Goal: Transaction & Acquisition: Purchase product/service

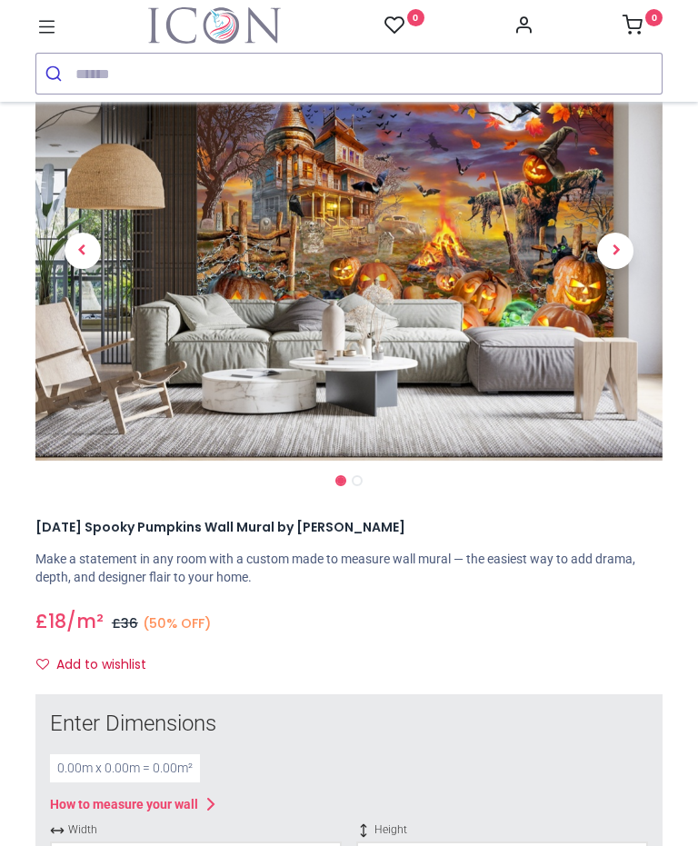
scroll to position [107, 0]
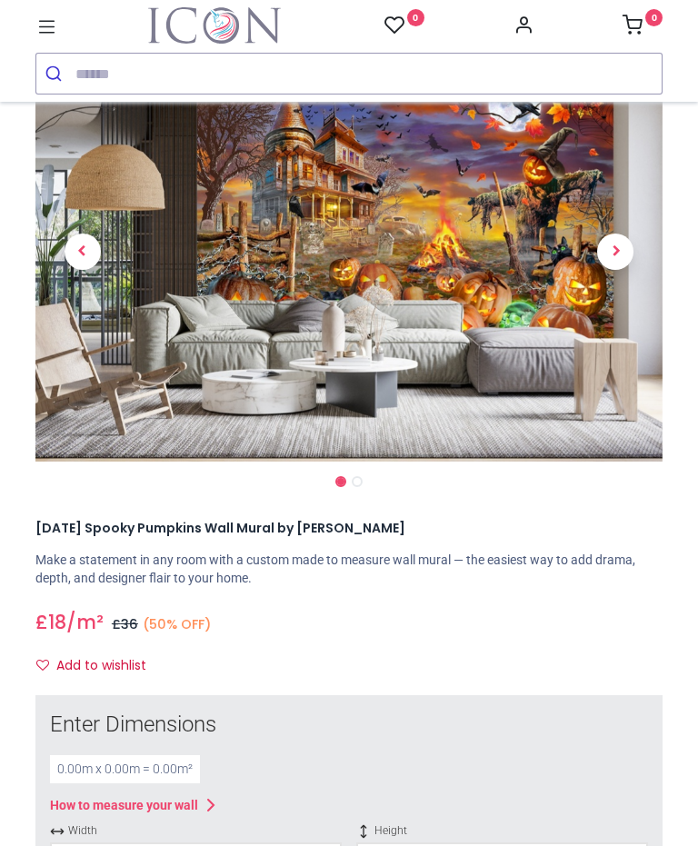
click at [629, 260] on span "Next" at bounding box center [615, 252] width 36 height 36
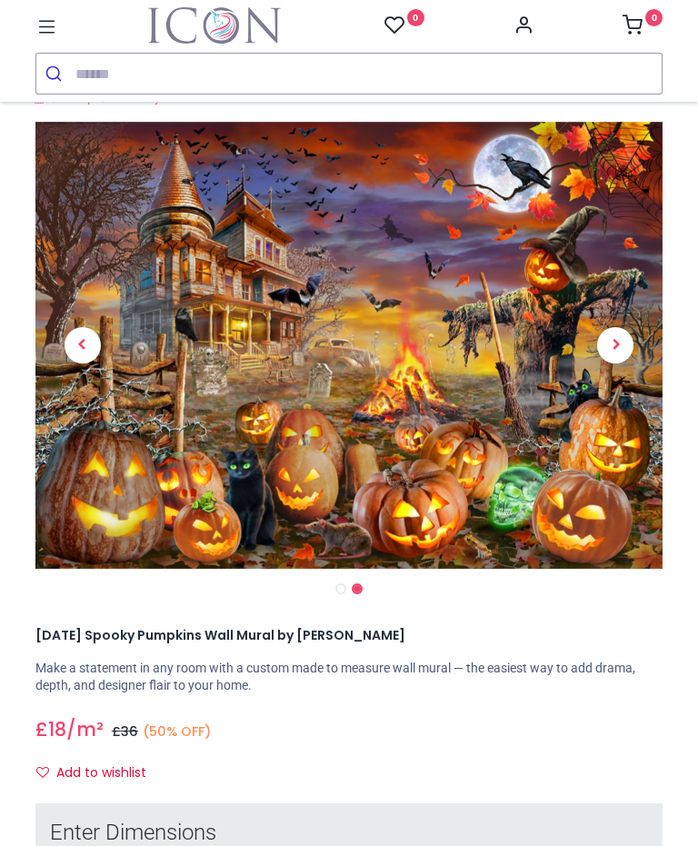
scroll to position [35, 0]
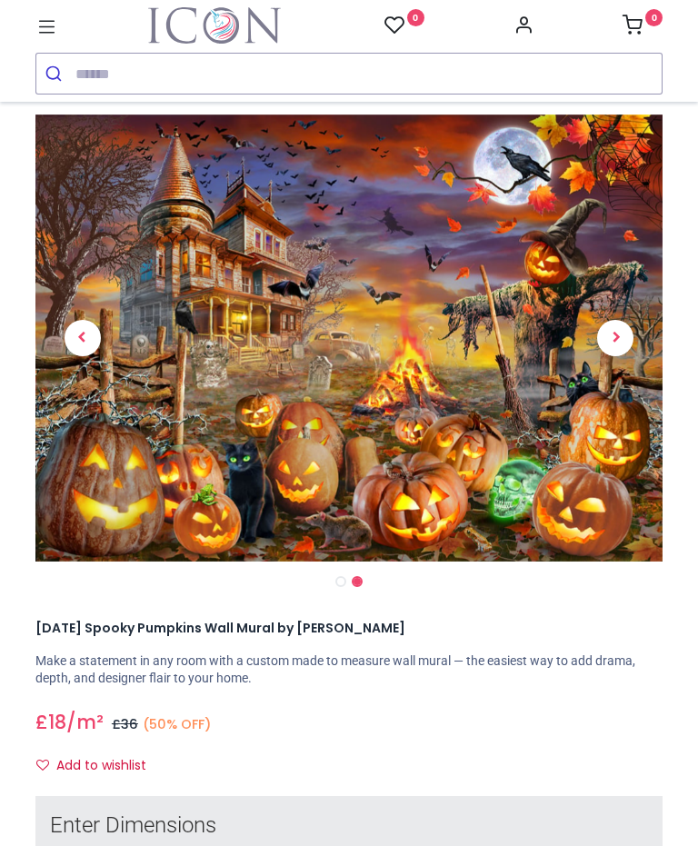
click at [624, 350] on span "Next" at bounding box center [615, 338] width 36 height 36
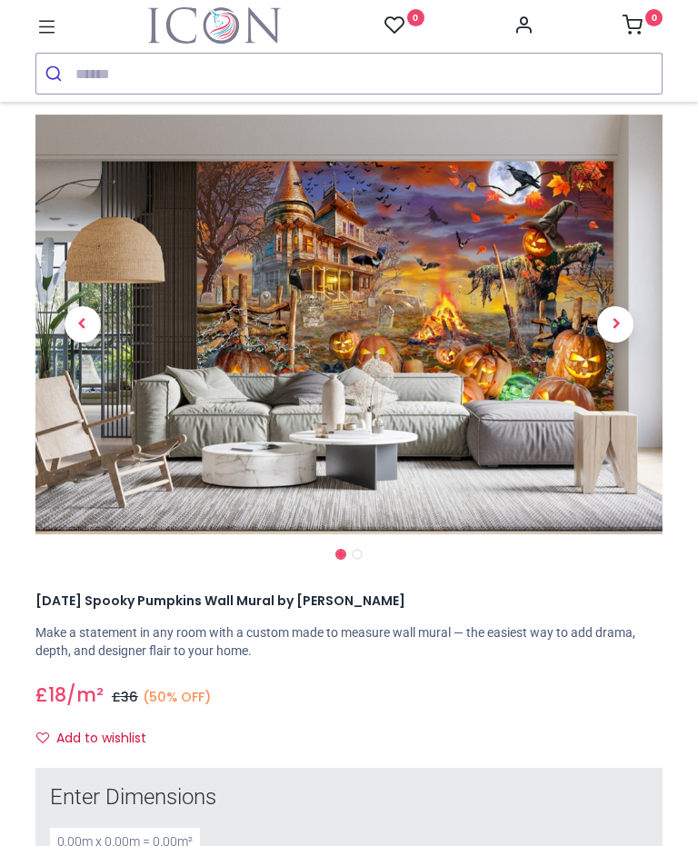
click at [616, 336] on span "Next" at bounding box center [615, 324] width 36 height 36
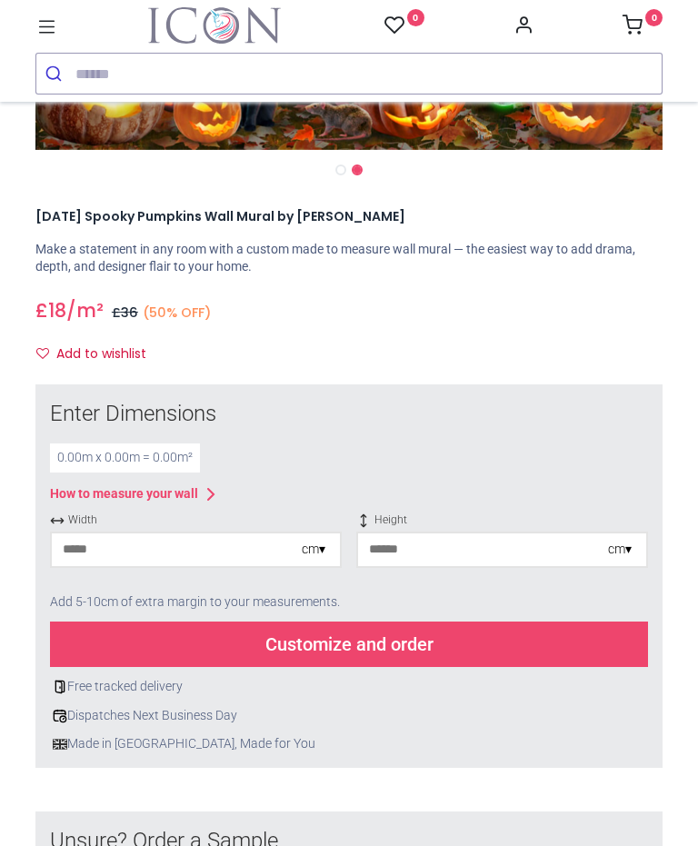
scroll to position [444, 0]
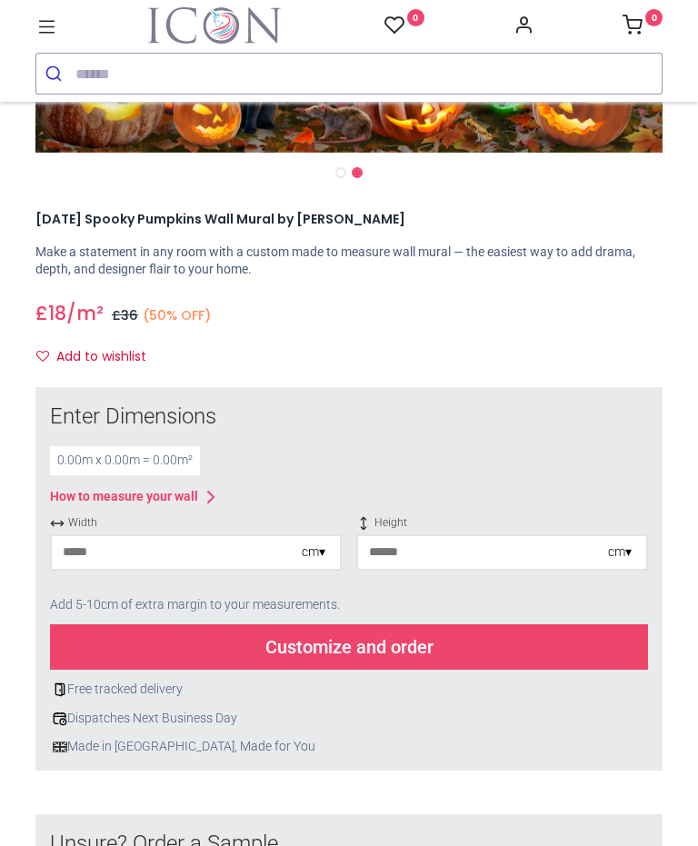
click at [322, 549] on div "cm ▾" at bounding box center [314, 553] width 24 height 18
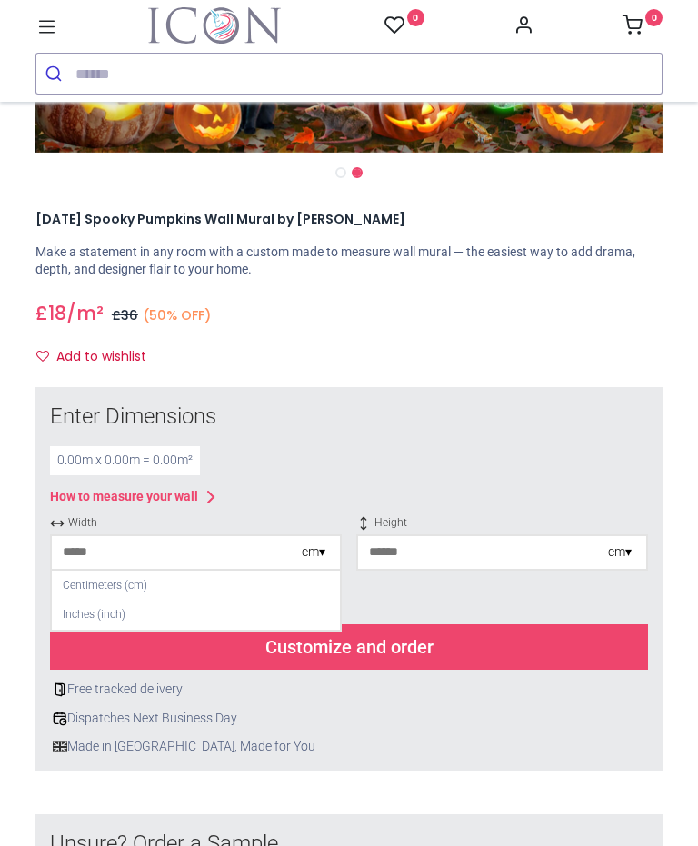
click at [123, 622] on div "Inches (inch)" at bounding box center [196, 615] width 288 height 30
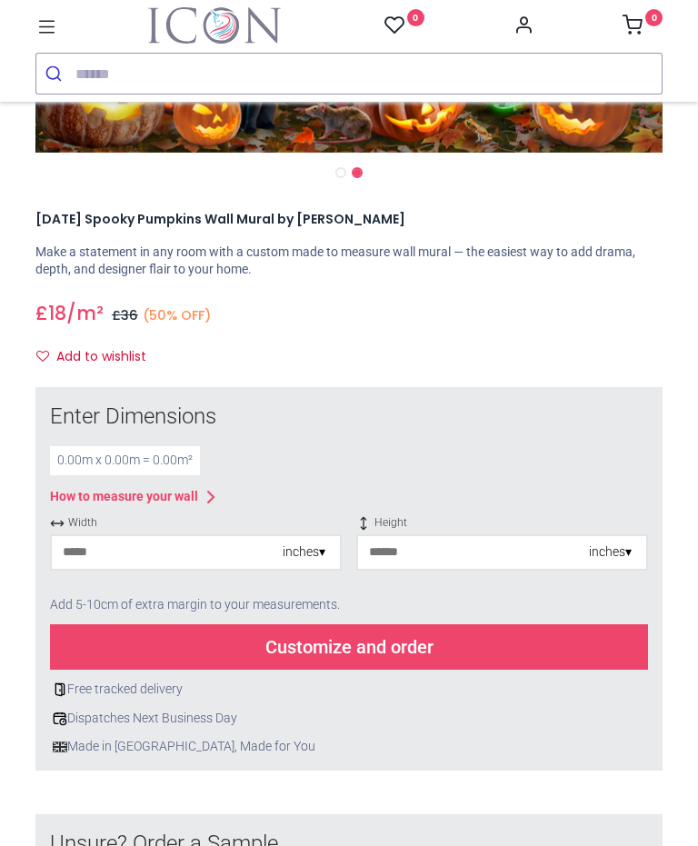
click at [210, 557] on input "number" at bounding box center [167, 552] width 231 height 33
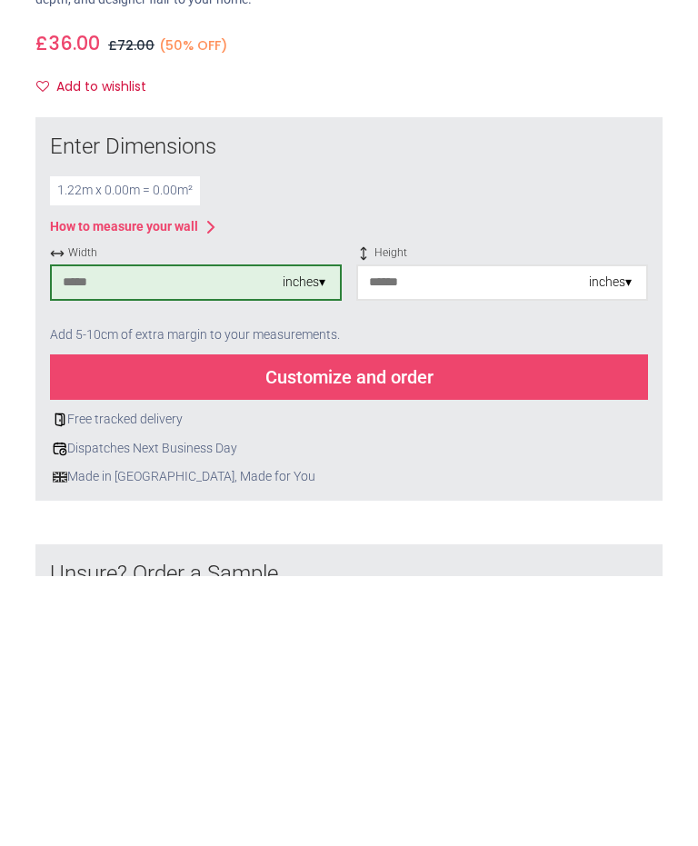
type input "**"
click at [622, 544] on div "inches ▾" at bounding box center [610, 553] width 43 height 18
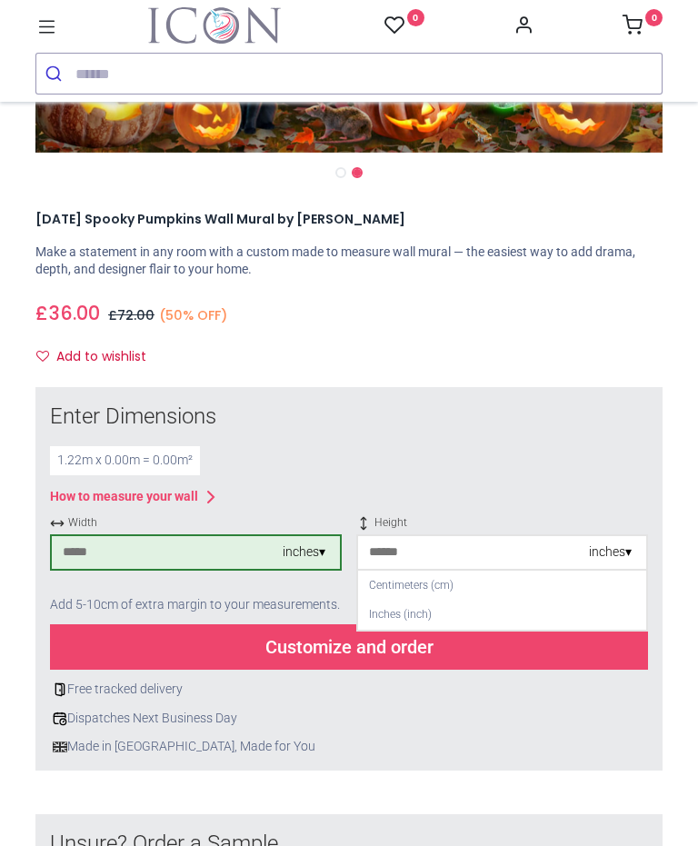
click at [434, 610] on div "Inches (inch)" at bounding box center [502, 615] width 288 height 30
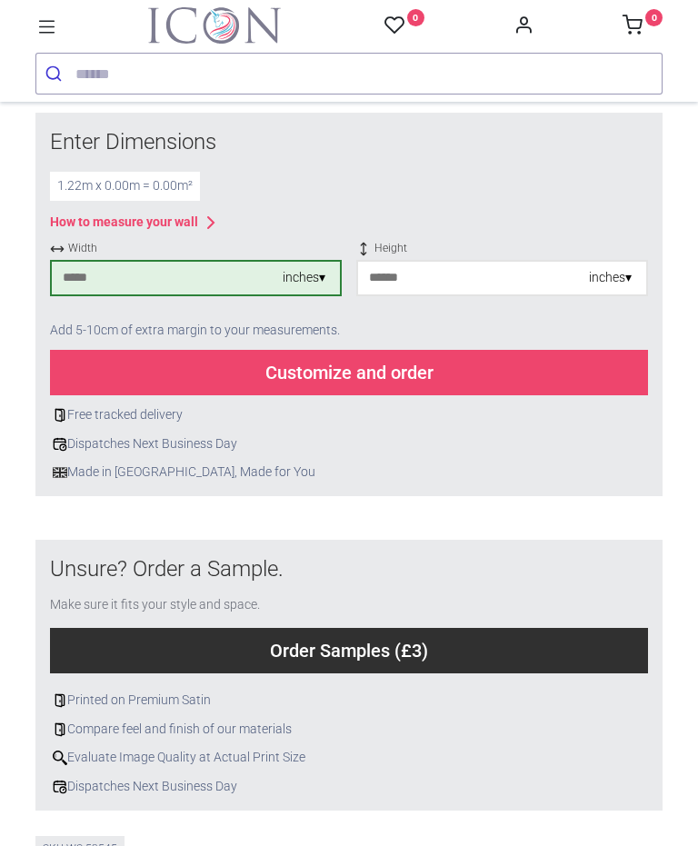
scroll to position [707, 0]
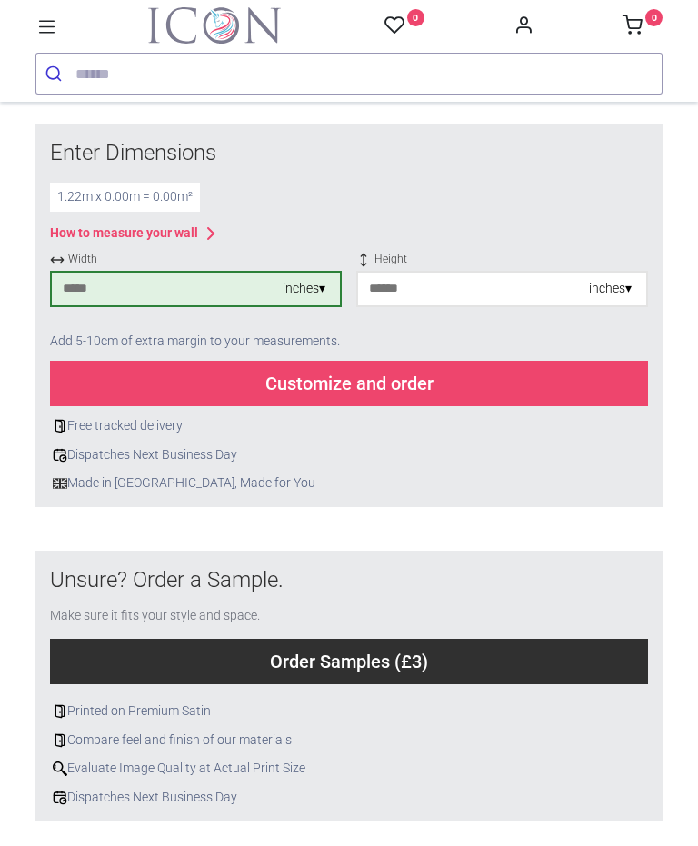
click at [572, 289] on input "number" at bounding box center [473, 289] width 231 height 33
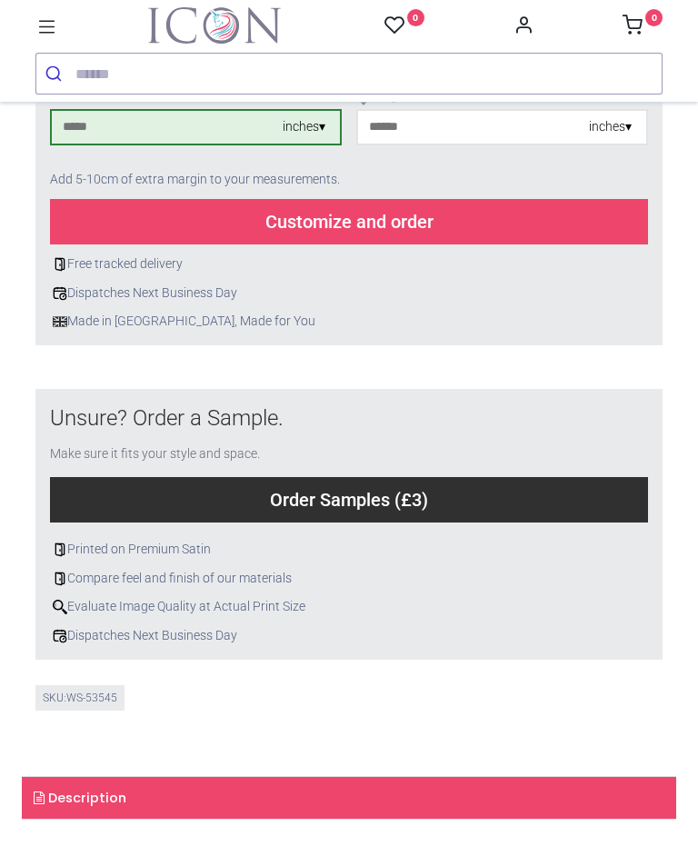
scroll to position [868, 0]
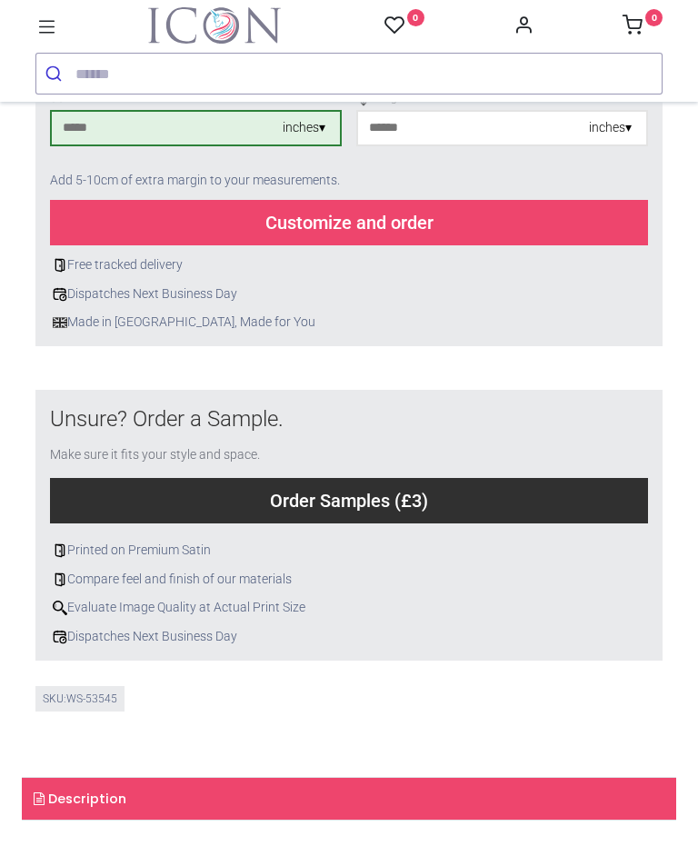
click at [395, 221] on div "Customize and order" at bounding box center [349, 222] width 598 height 45
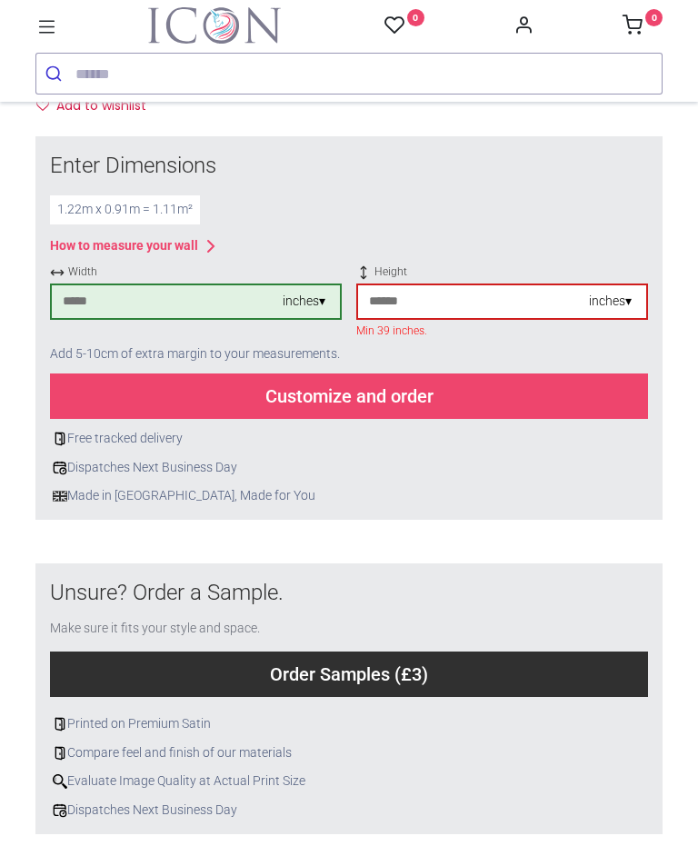
scroll to position [696, 0]
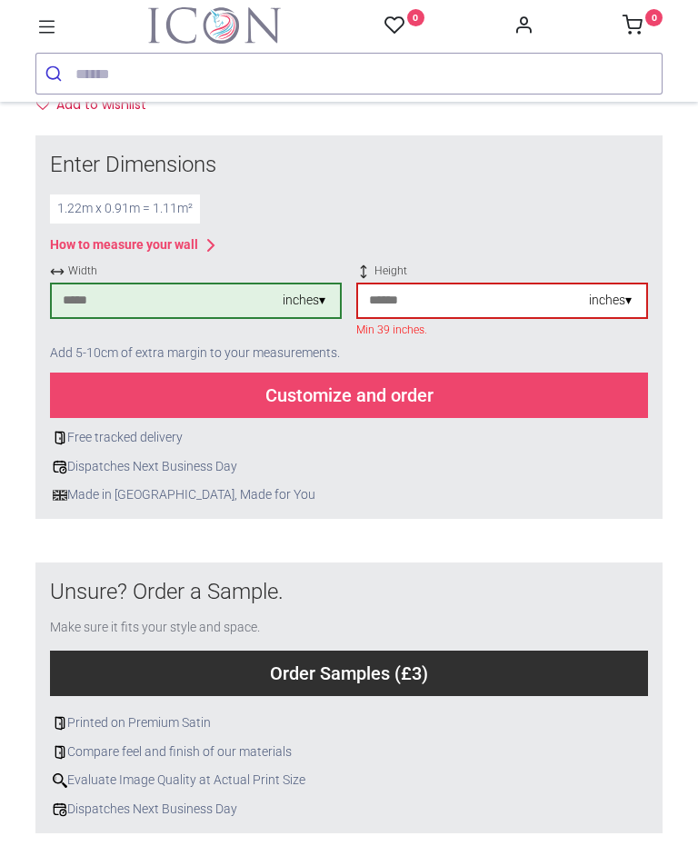
click at [611, 304] on div "inches ▾" at bounding box center [610, 301] width 43 height 18
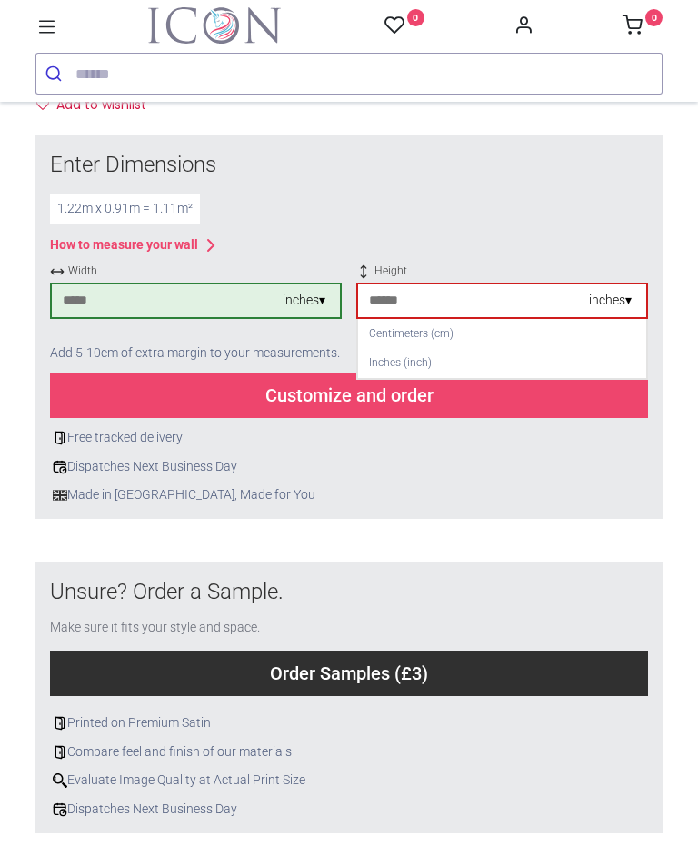
click at [451, 297] on input "**" at bounding box center [473, 301] width 231 height 33
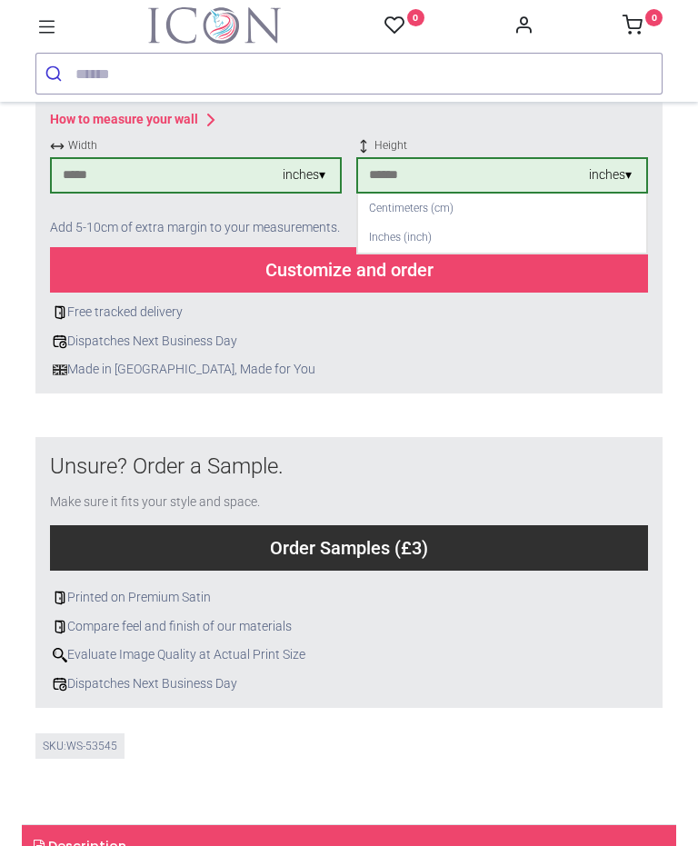
scroll to position [817, 0]
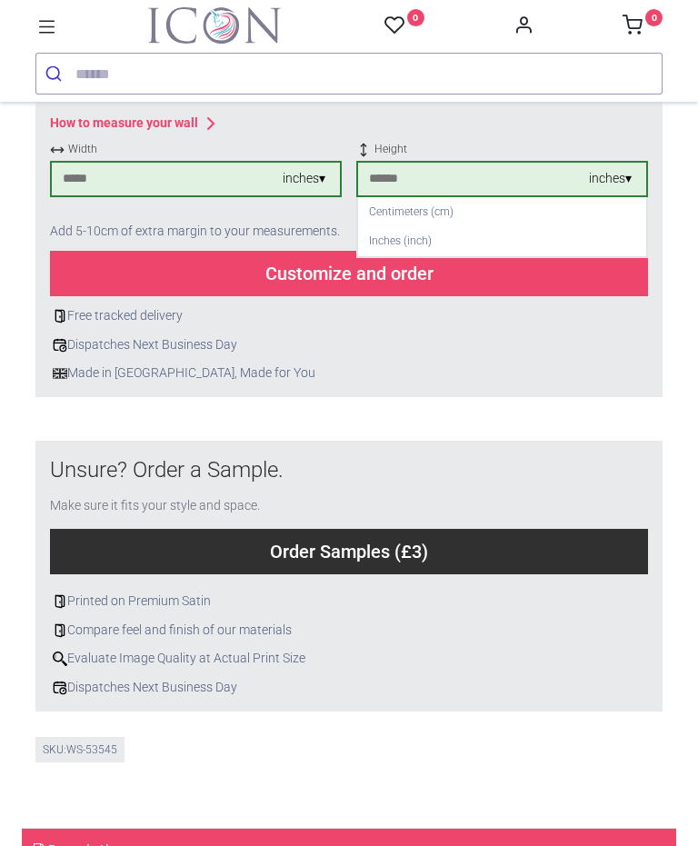
type input "**"
click at [404, 265] on div "Customize and order" at bounding box center [349, 273] width 598 height 45
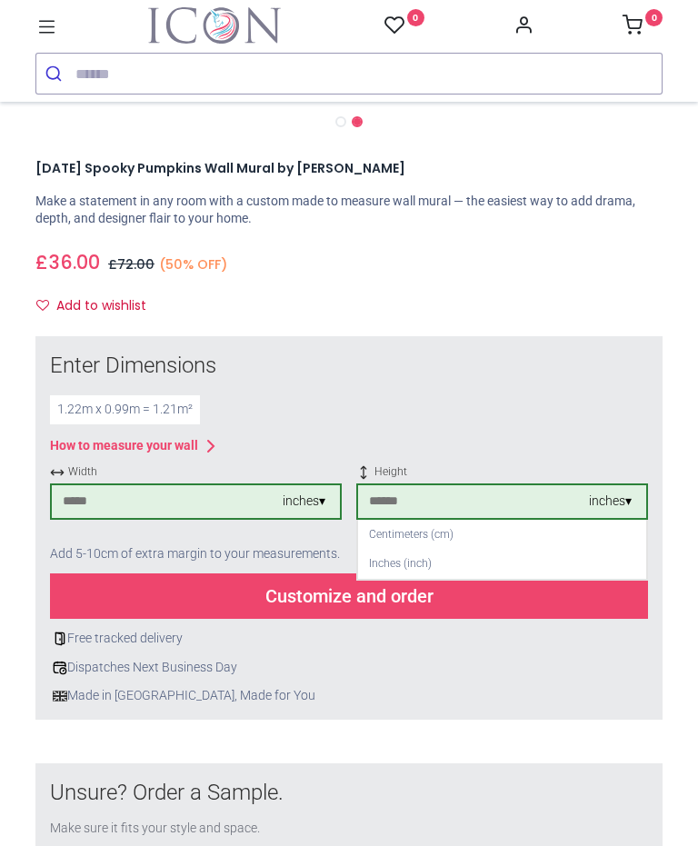
scroll to position [494, 0]
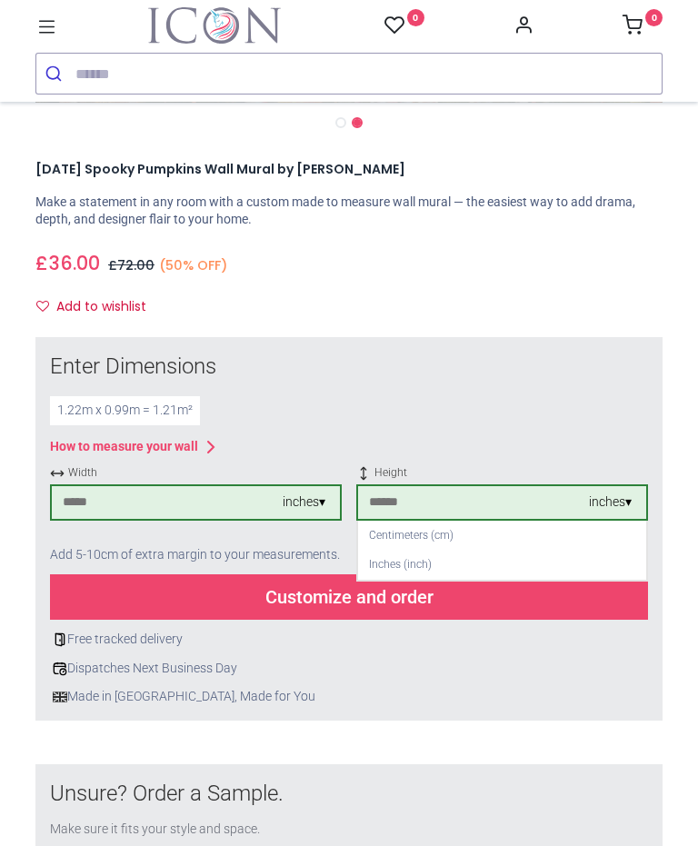
click at [324, 598] on div "Customize and order" at bounding box center [349, 597] width 598 height 45
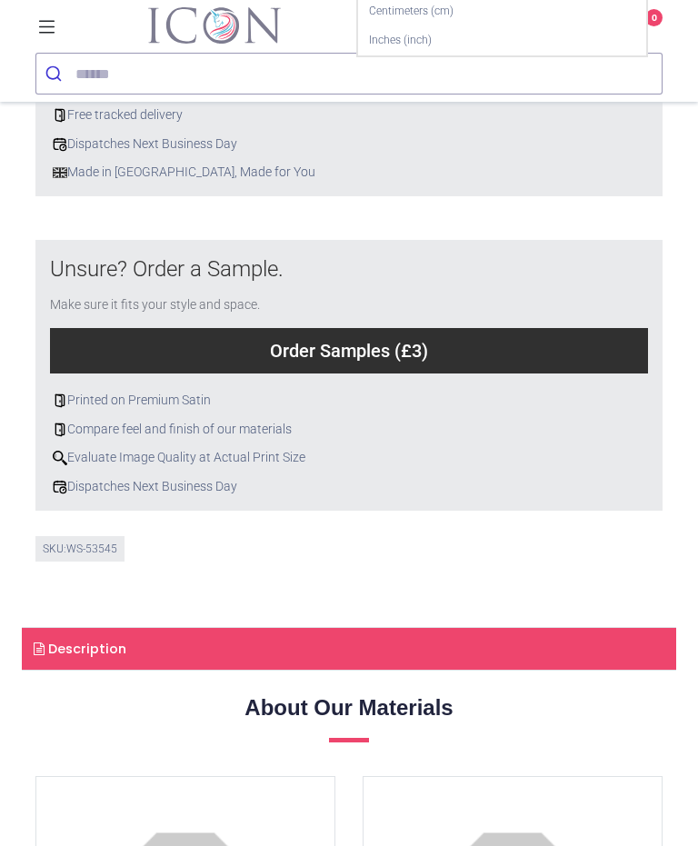
scroll to position [957, 0]
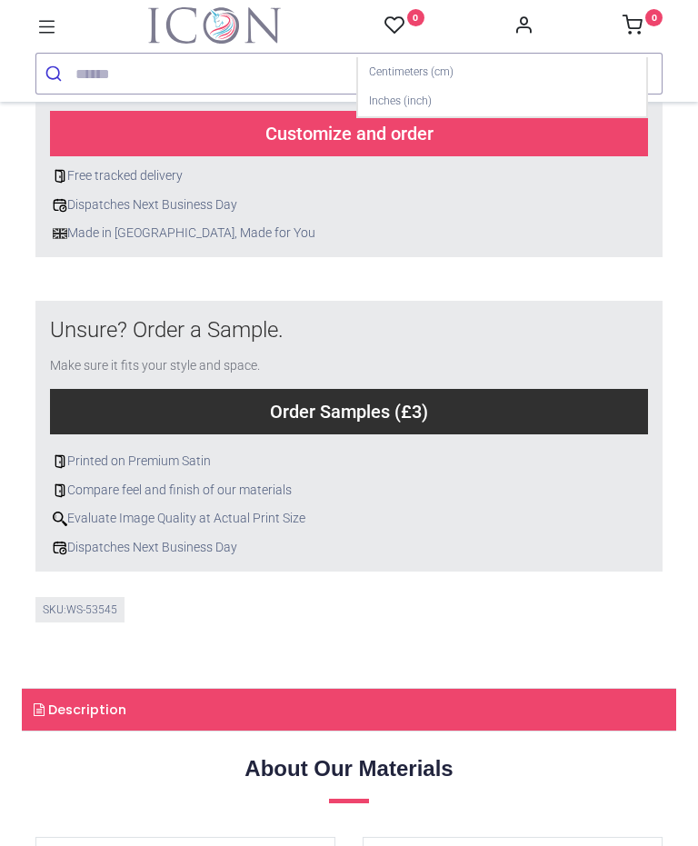
click at [452, 612] on div "SKU: WS-53545" at bounding box center [348, 610] width 627 height 26
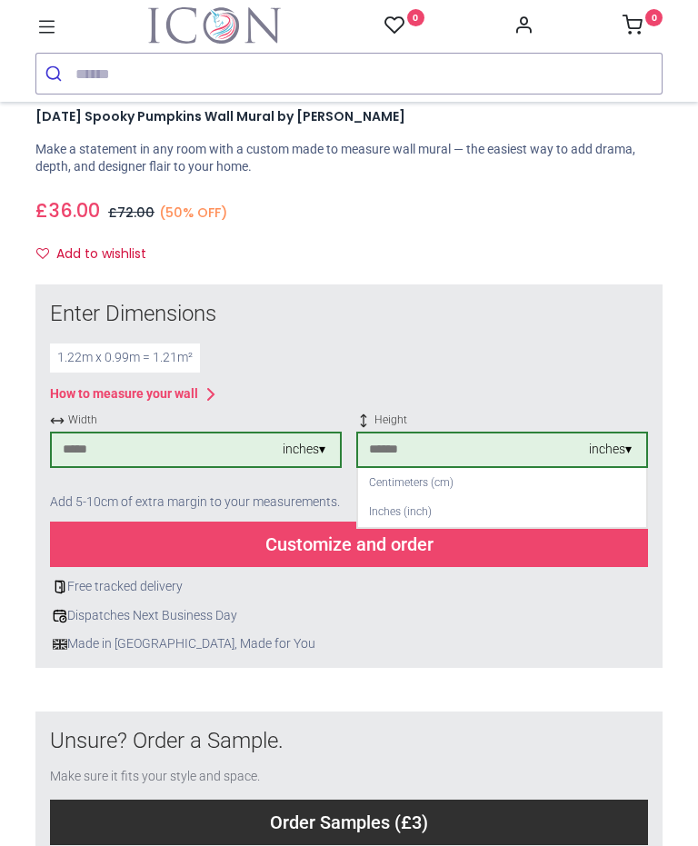
scroll to position [520, 0]
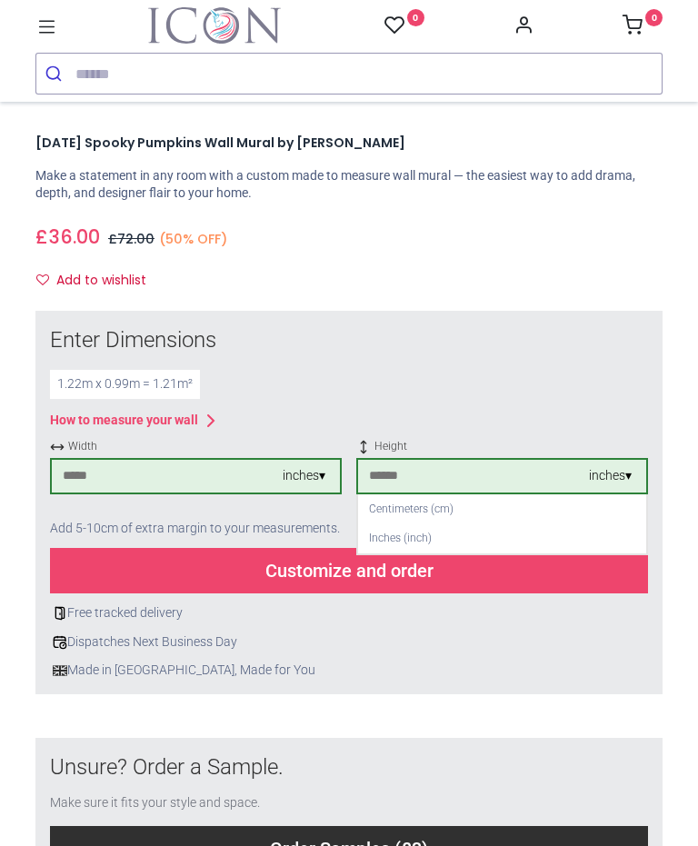
click at [376, 584] on div "Customize and order" at bounding box center [349, 570] width 598 height 45
click at [334, 567] on div "Customize and order" at bounding box center [349, 570] width 598 height 45
click at [324, 572] on div "Customize and order" at bounding box center [349, 570] width 598 height 45
click at [436, 552] on div "Customize and order" at bounding box center [349, 570] width 598 height 45
click at [566, 476] on input "**" at bounding box center [473, 476] width 231 height 33
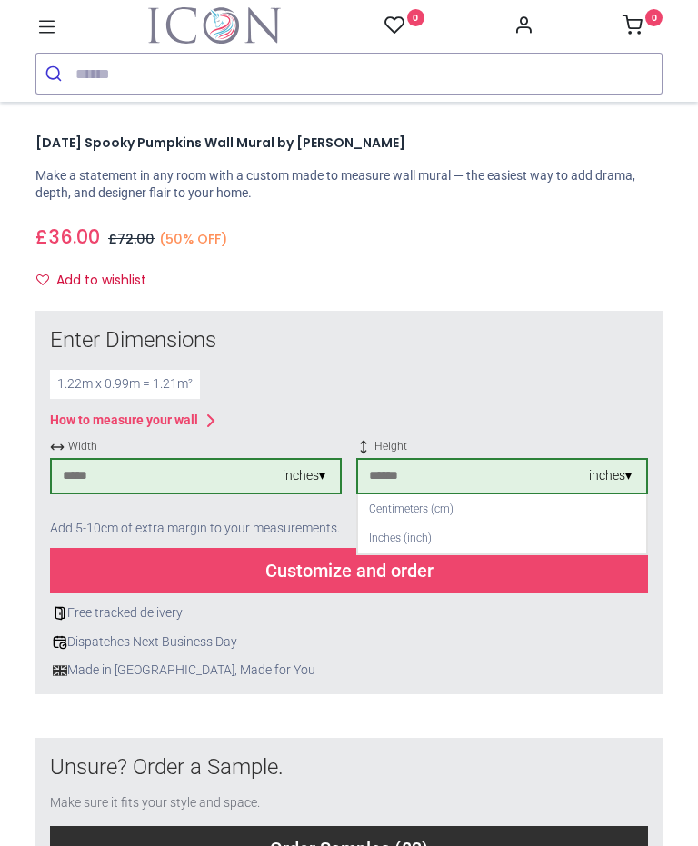
click at [516, 396] on div "Enter Dimensions 1.22 m x 0.99 m = 1.21 m² How to measure your wall Width ** in…" at bounding box center [349, 502] width 598 height 355
click at [374, 573] on div "Customize and order" at bounding box center [349, 570] width 598 height 45
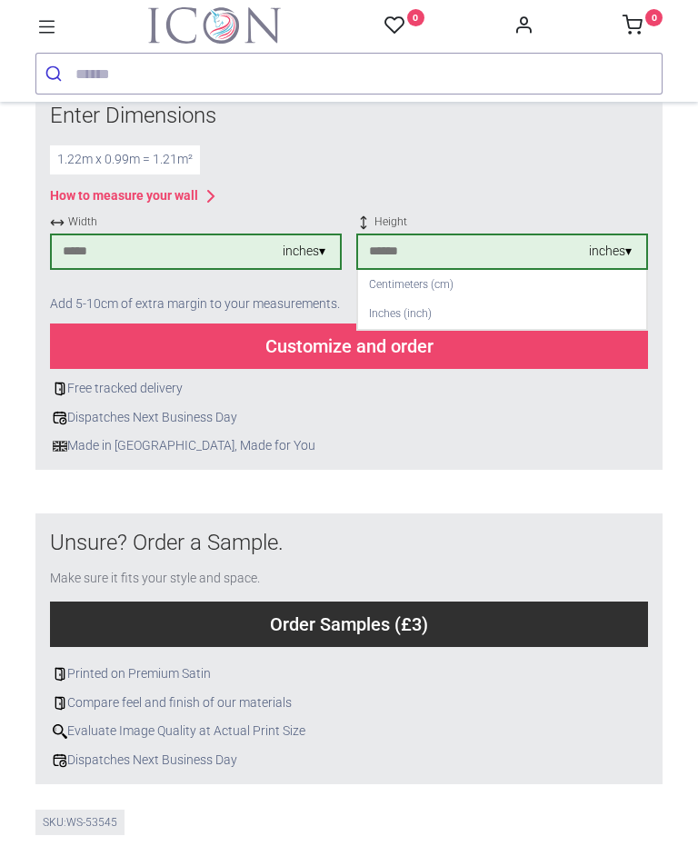
scroll to position [746, 0]
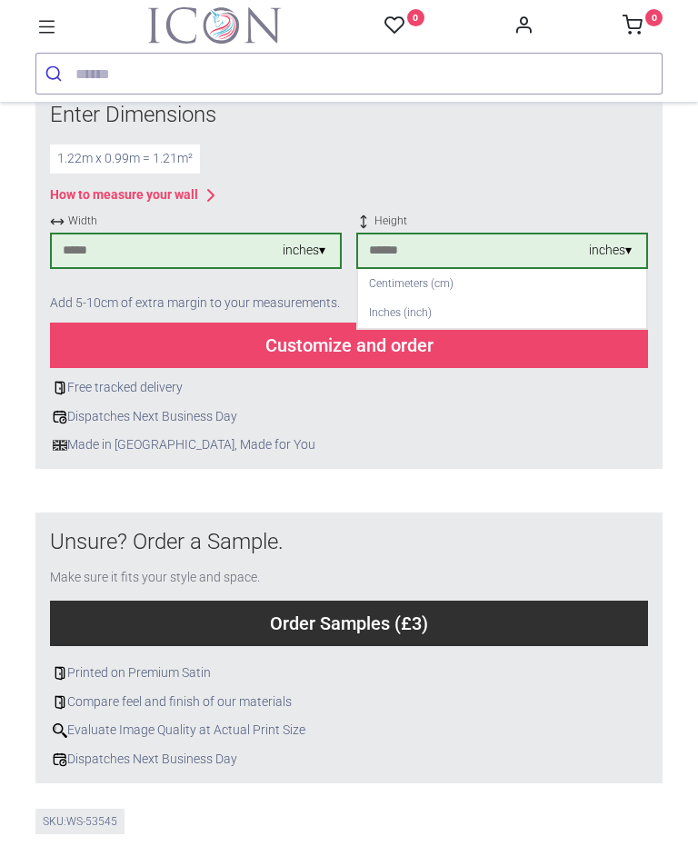
click at [339, 355] on div "Customize and order" at bounding box center [349, 345] width 598 height 45
click at [342, 355] on div "Customize and order" at bounding box center [349, 345] width 598 height 45
click at [459, 353] on div "Customize and order" at bounding box center [349, 345] width 598 height 45
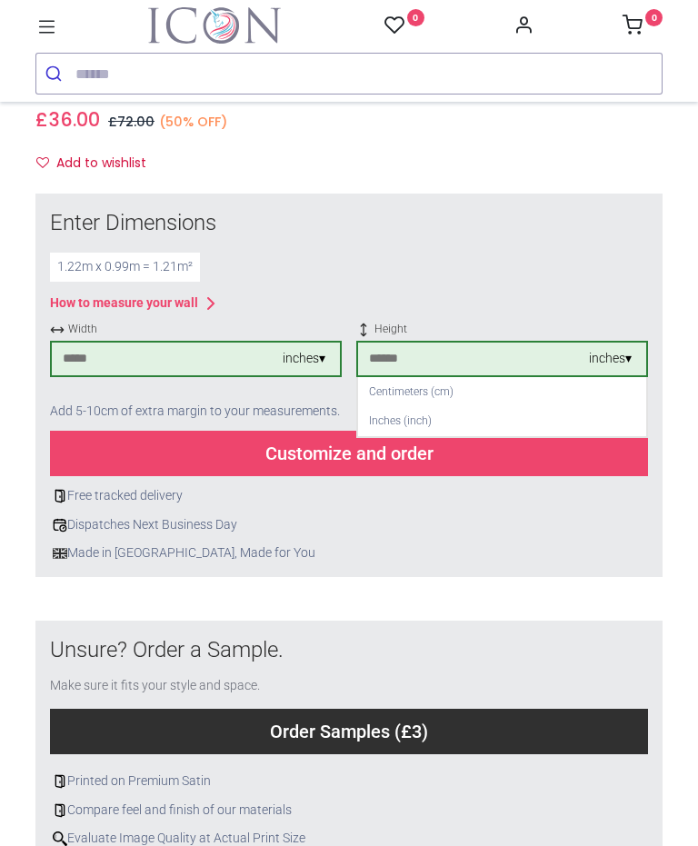
scroll to position [626, 0]
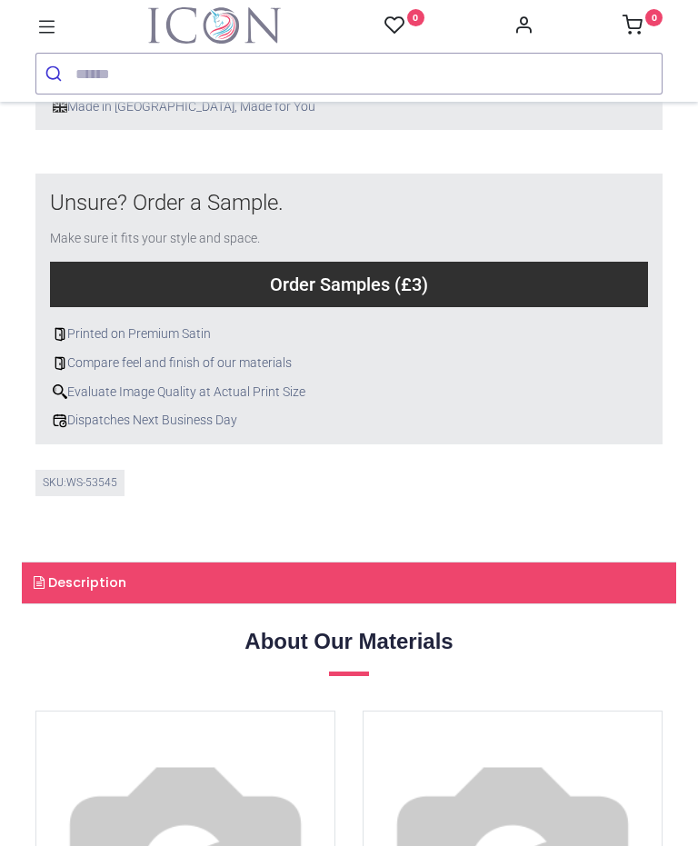
scroll to position [731, 0]
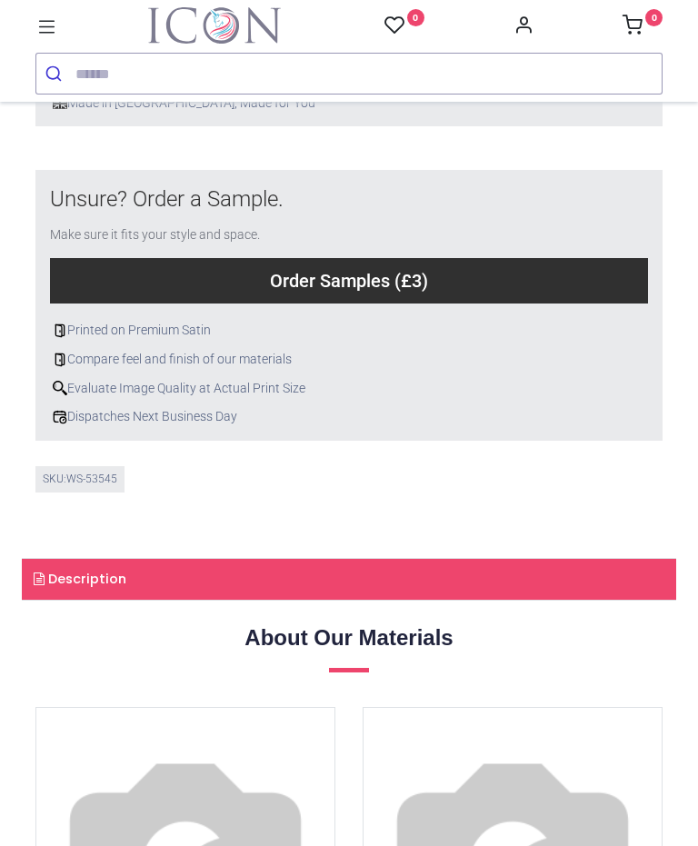
click at [384, 26] on div "Customize and order" at bounding box center [349, 3] width 598 height 45
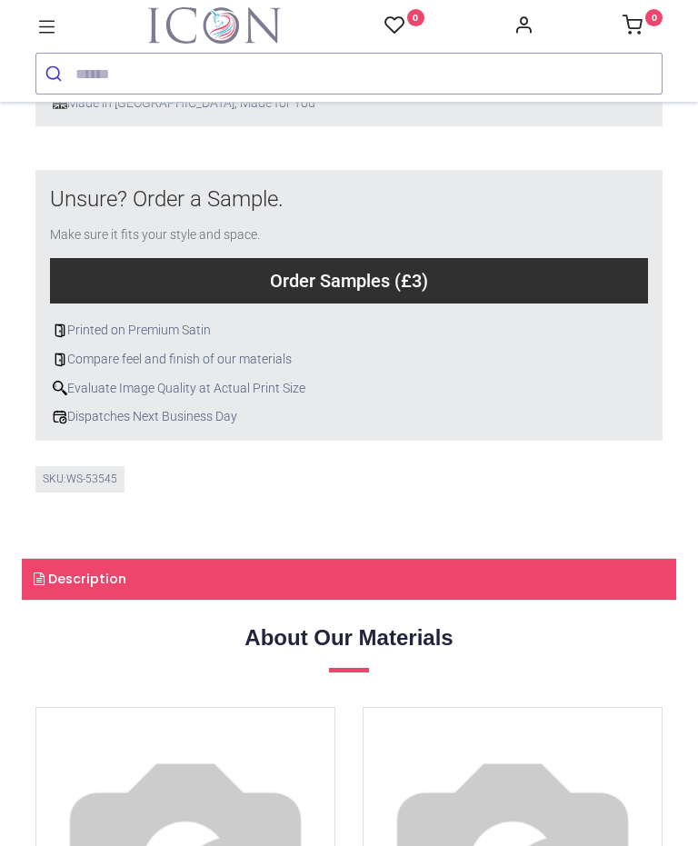
type input "**"
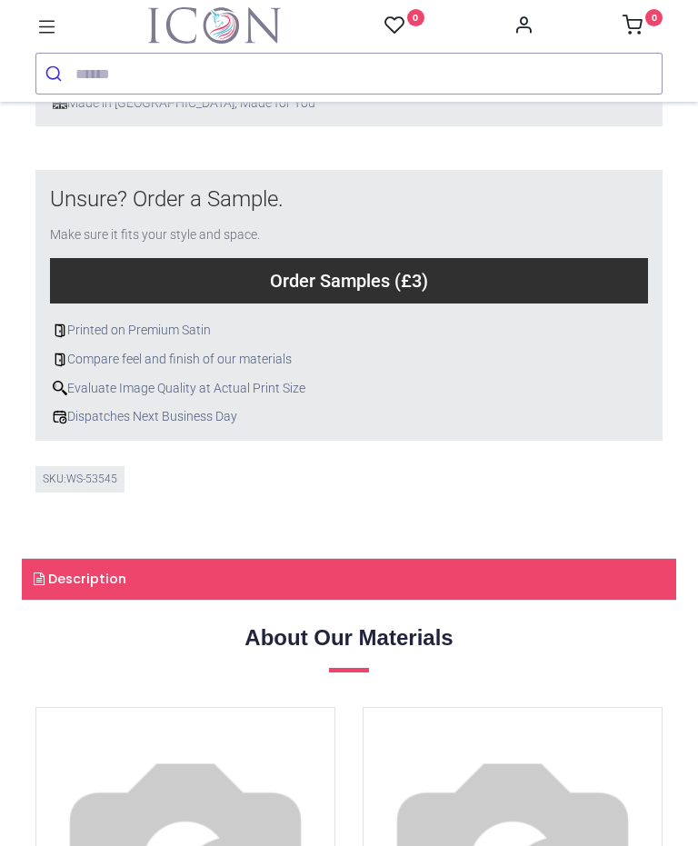
type input "**"
click at [379, 26] on div "Customize and order" at bounding box center [349, 3] width 598 height 45
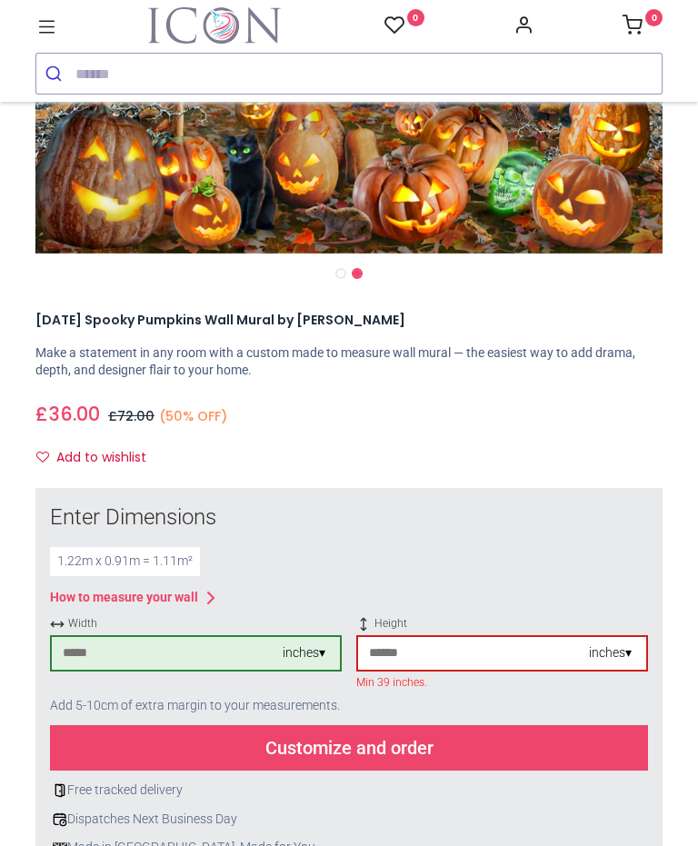
scroll to position [341, 0]
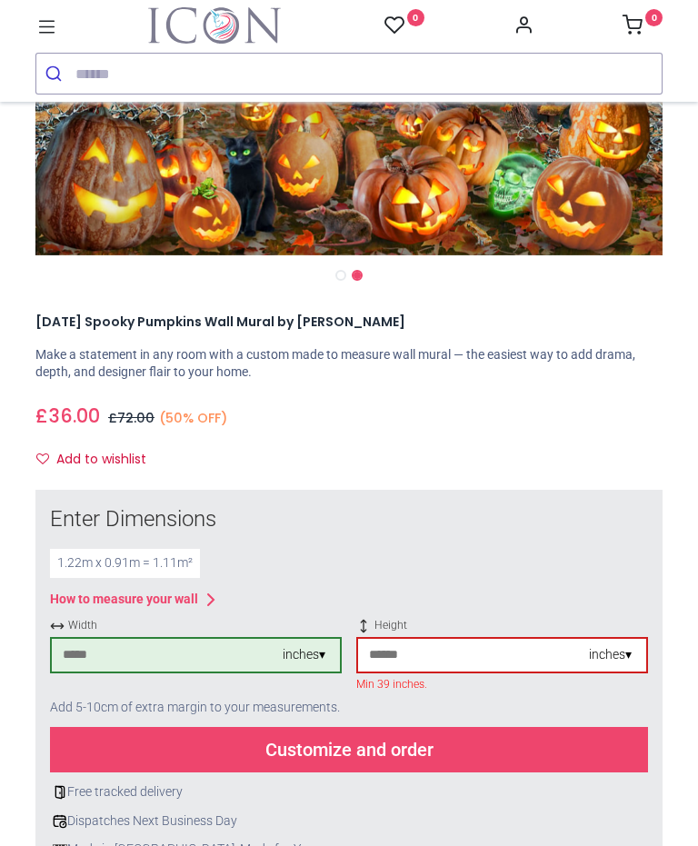
click at [405, 727] on div "Customize and order" at bounding box center [349, 749] width 598 height 45
